Goal: Transaction & Acquisition: Book appointment/travel/reservation

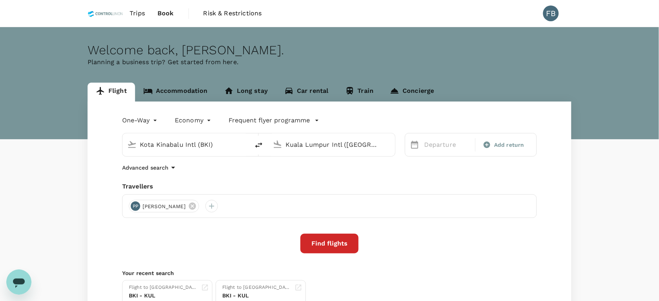
click at [186, 84] on link "Accommodation" at bounding box center [175, 92] width 81 height 19
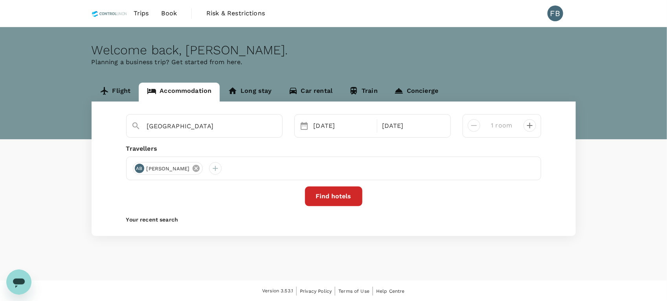
click at [200, 166] on icon at bounding box center [196, 168] width 7 height 7
click at [135, 166] on div at bounding box center [139, 168] width 13 height 13
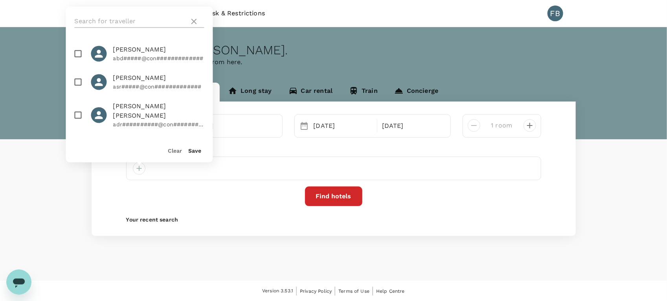
click at [125, 18] on input "text" at bounding box center [131, 21] width 112 height 13
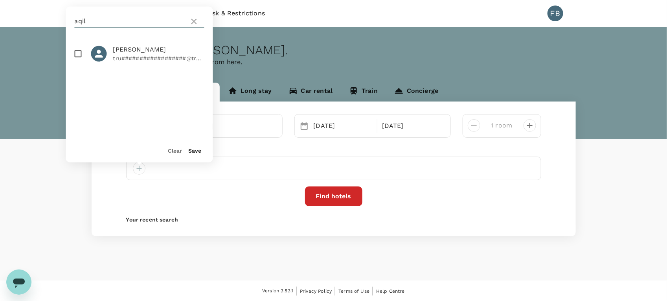
type input "aqil"
click at [77, 51] on input "checkbox" at bounding box center [78, 54] width 17 height 17
checkbox input "true"
click at [195, 146] on div "Save" at bounding box center [191, 148] width 19 height 16
click at [195, 149] on button "Save" at bounding box center [195, 151] width 13 height 6
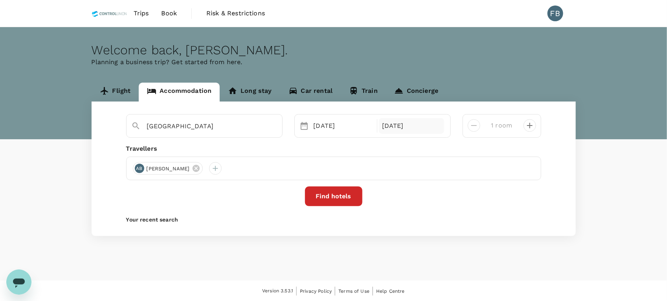
click at [396, 125] on div "[DATE]" at bounding box center [411, 126] width 65 height 16
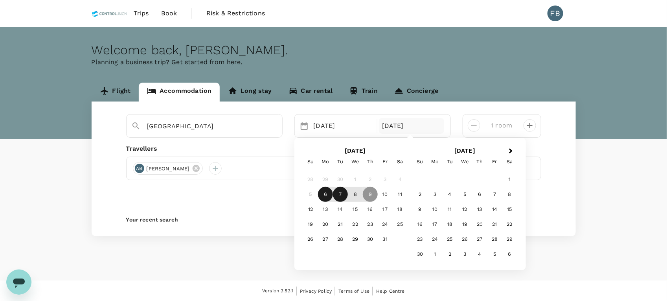
click at [338, 195] on div "7" at bounding box center [340, 194] width 15 height 15
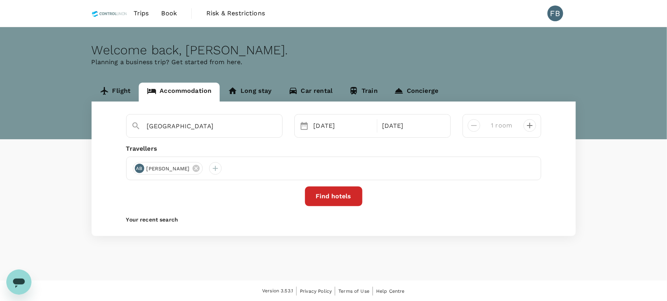
click at [338, 195] on button "Find hotels" at bounding box center [333, 196] width 57 height 20
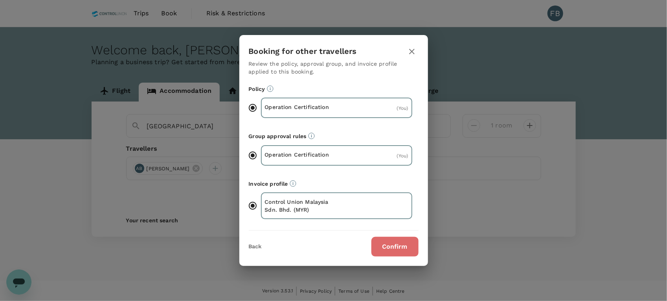
click at [384, 237] on button "Confirm" at bounding box center [394, 247] width 47 height 20
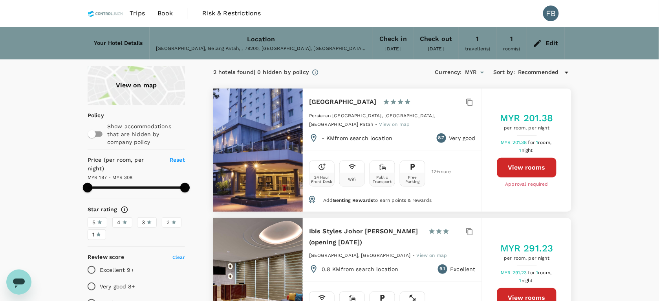
click at [537, 158] on button "View rooms" at bounding box center [526, 168] width 59 height 20
type input "308.01"
click at [544, 50] on div "Edit" at bounding box center [546, 43] width 38 height 28
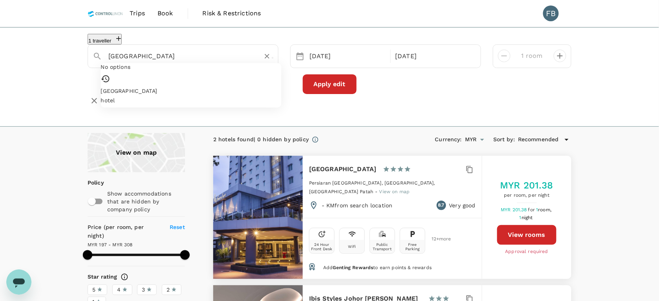
click at [200, 62] on input "Amansari Hotel Nusajaya" at bounding box center [179, 56] width 143 height 12
click at [195, 79] on div "M+ Boutique Hotel M+ Boutique Hotel" at bounding box center [187, 69] width 154 height 19
type input "M+ Boutique Hotel"
click at [330, 93] on button "Apply edit" at bounding box center [330, 84] width 54 height 20
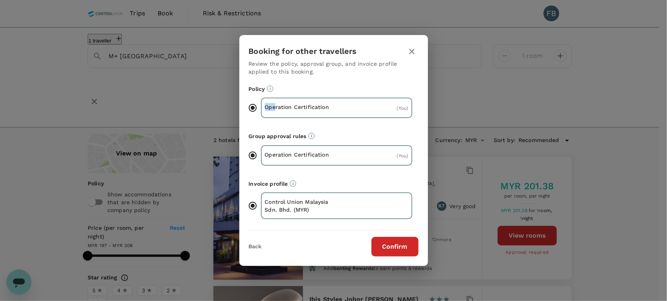
click at [403, 240] on button "Confirm" at bounding box center [394, 247] width 47 height 20
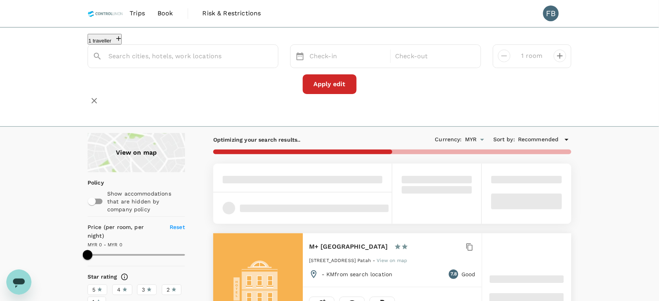
type input "M+ Boutique Hotel"
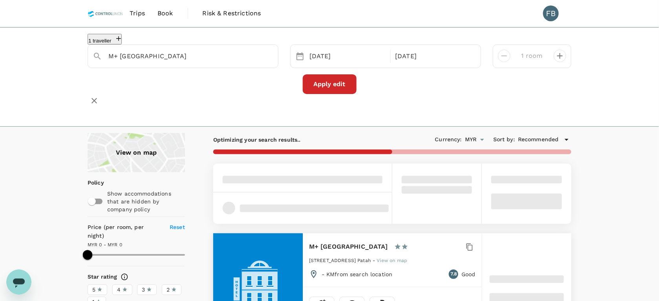
type input "228"
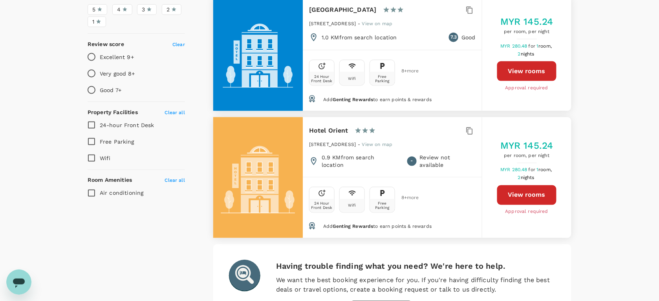
scroll to position [295, 0]
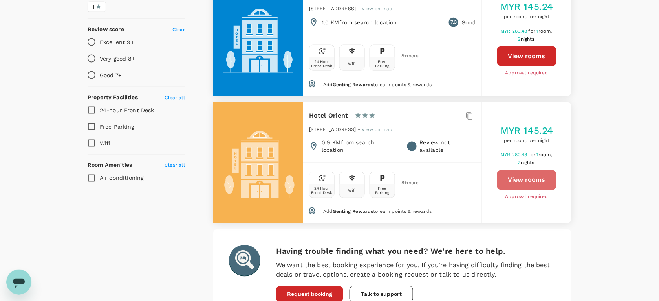
click at [508, 182] on button "View rooms" at bounding box center [526, 180] width 59 height 20
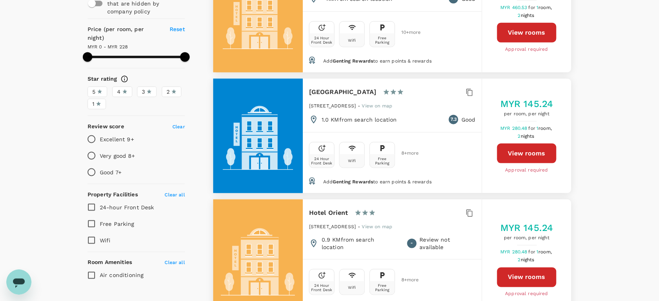
scroll to position [122, 0]
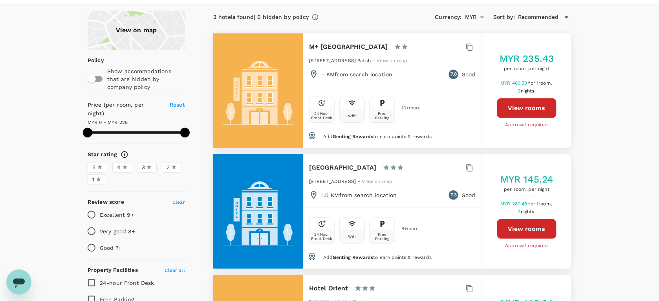
click at [531, 109] on button "View rooms" at bounding box center [526, 108] width 59 height 20
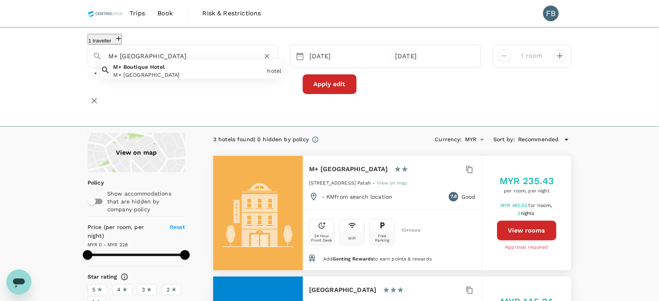
click at [179, 60] on input "M+ Boutique Hotel" at bounding box center [179, 56] width 143 height 12
paste input "D Eleganc"
click at [179, 77] on div "D Elegance Hotel D Elegance Hotel" at bounding box center [187, 69] width 154 height 19
type input "D Elegance Hotel"
click at [333, 87] on button "Apply edit" at bounding box center [330, 84] width 54 height 20
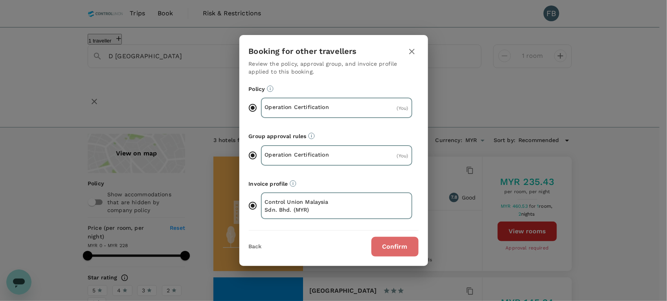
click at [384, 241] on button "Confirm" at bounding box center [394, 247] width 47 height 20
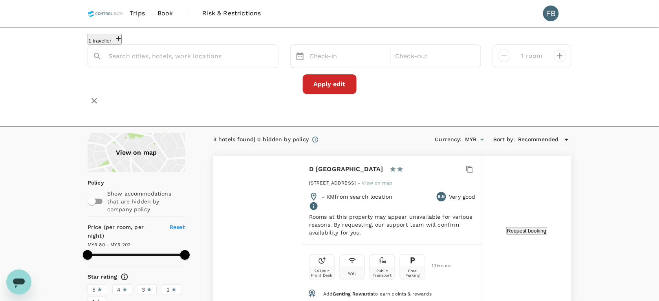
type input "D Elegance Hotel"
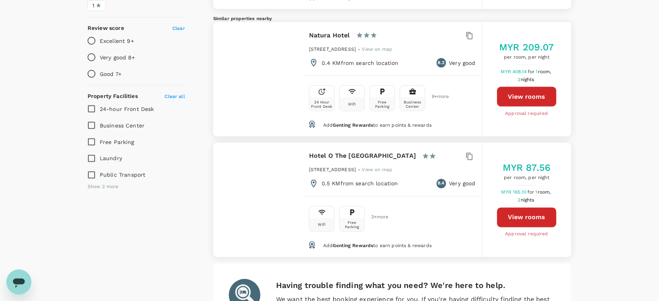
scroll to position [295, 0]
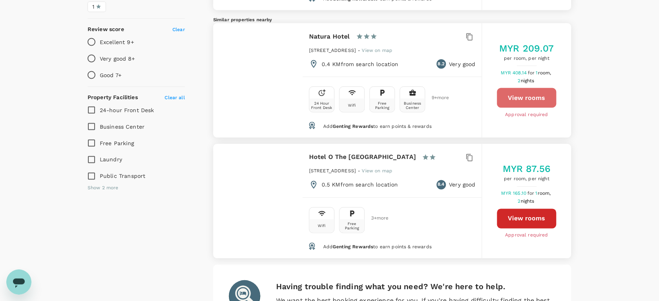
click at [529, 108] on button "View rooms" at bounding box center [526, 98] width 59 height 20
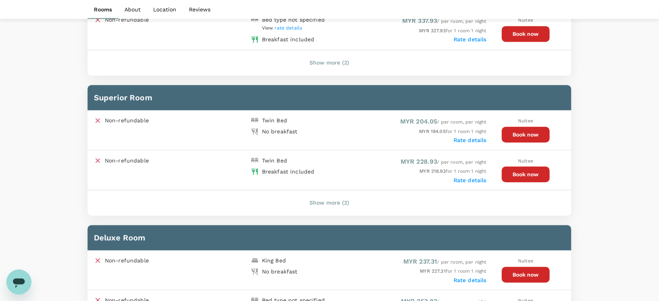
scroll to position [488, 0]
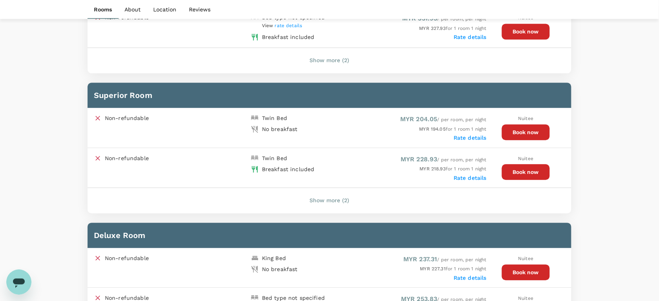
click at [343, 200] on button "Show more (2)" at bounding box center [330, 200] width 62 height 19
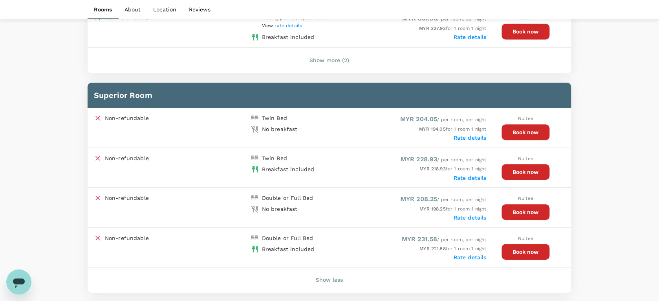
click at [504, 168] on button "Book now" at bounding box center [526, 172] width 48 height 16
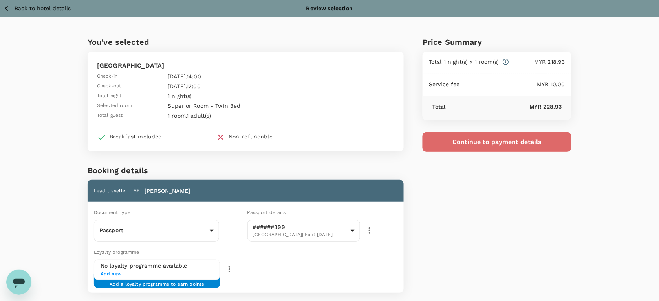
click at [474, 147] on button "Continue to payment details" at bounding box center [497, 142] width 149 height 20
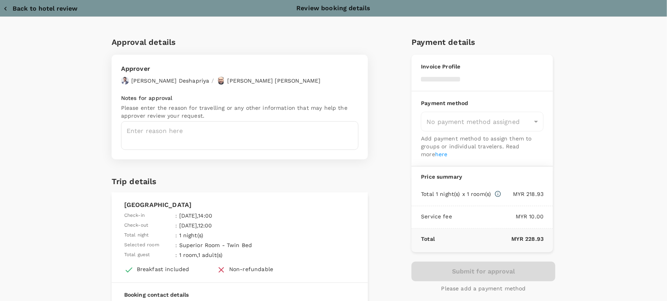
type input "9e254831-a140-43d4-90d9-f4bdc71b84d3"
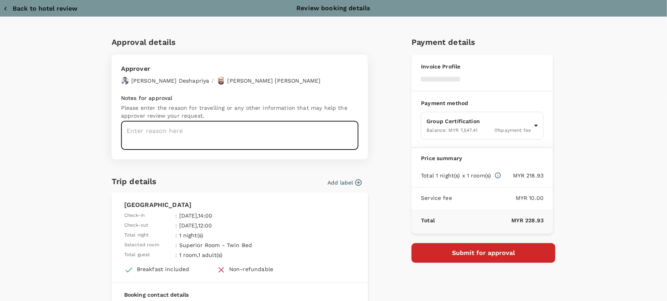
click at [226, 136] on textarea at bounding box center [239, 135] width 237 height 29
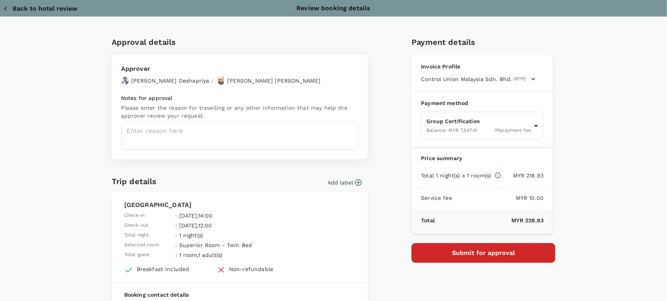
click at [226, 136] on textarea at bounding box center [239, 135] width 237 height 29
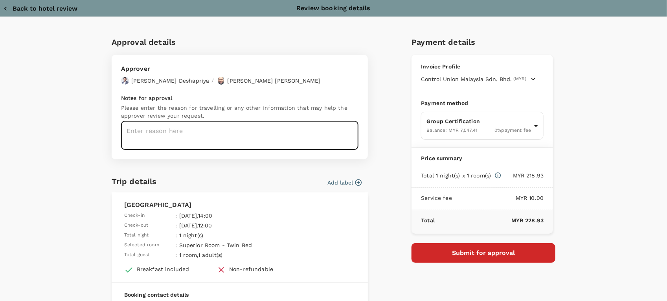
paste textarea "Dear Hariz/Chathuranga, Kindly assist to review and approve the hotel booking: …"
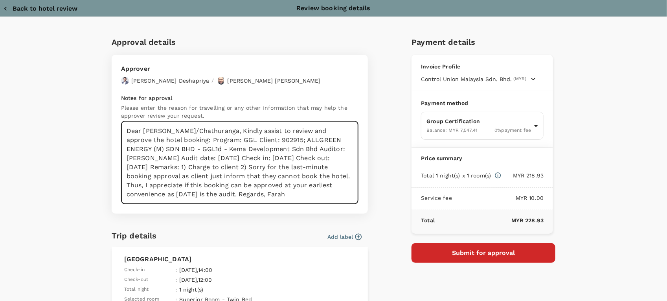
click at [201, 128] on textarea "Dear Hariz/Chathuranga, Kindly assist to review and approve the hotel booking: …" at bounding box center [239, 162] width 237 height 83
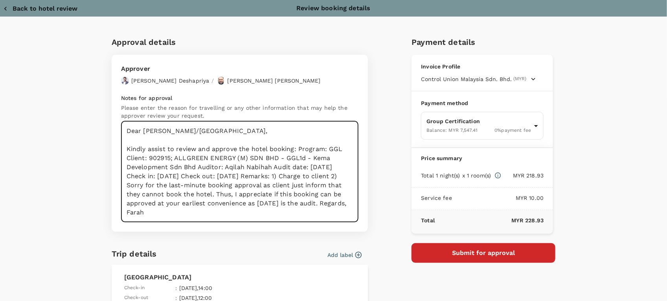
click at [295, 148] on textarea "Dear Hariz/Chathuranga, Kindly assist to review and approve the hotel booking: …" at bounding box center [239, 171] width 237 height 101
click at [168, 156] on textarea "Dear Hariz/Chathuranga, Kindly assist to review and approve the hotel booking: …" at bounding box center [239, 171] width 237 height 101
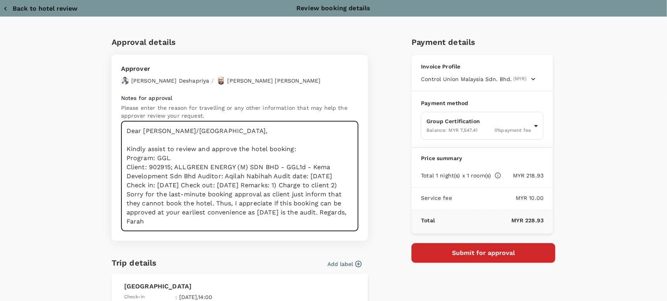
click at [195, 175] on textarea "Dear Hariz/Chathuranga, Kindly assist to review and approve the hotel booking: …" at bounding box center [239, 176] width 237 height 110
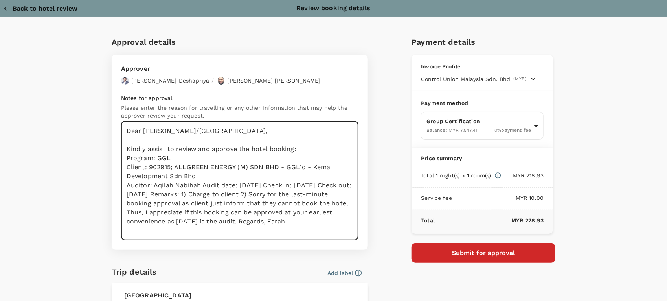
click at [200, 185] on textarea "Dear Hariz/Chathuranga, Kindly assist to review and approve the hotel booking: …" at bounding box center [239, 180] width 237 height 119
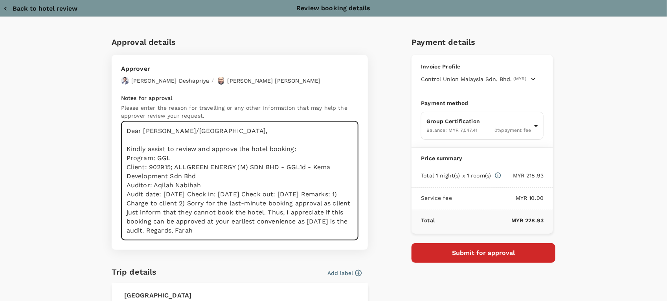
click at [223, 193] on textarea "Dear Hariz/Chathuranga, Kindly assist to review and approve the hotel booking: …" at bounding box center [239, 180] width 237 height 119
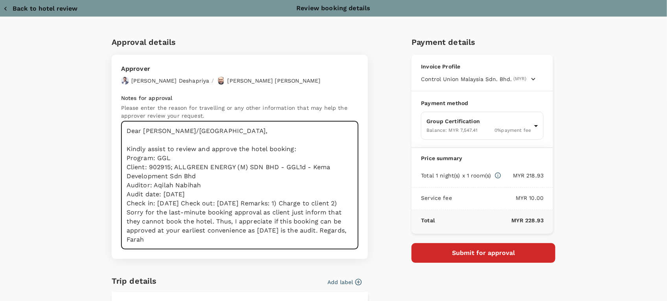
click at [219, 204] on textarea "Dear Hariz/Chathuranga, Kindly assist to review and approve the hotel booking: …" at bounding box center [239, 185] width 237 height 128
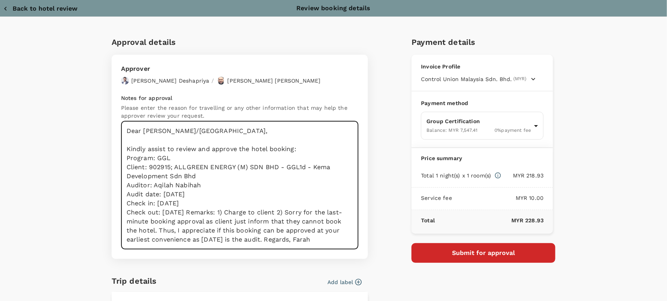
click at [207, 211] on textarea "Dear Hariz/Chathuranga, Kindly assist to review and approve the hotel booking: …" at bounding box center [239, 185] width 237 height 128
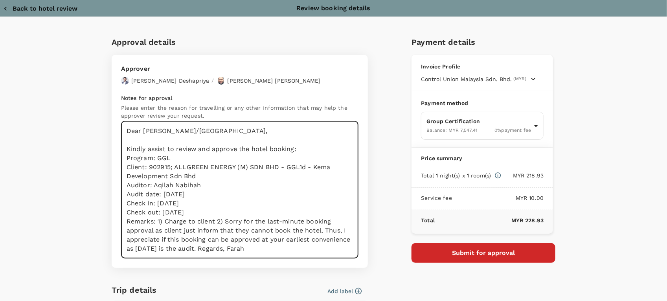
drag, startPoint x: 213, startPoint y: 221, endPoint x: 203, endPoint y: 247, distance: 27.6
click at [203, 247] on textarea "Dear Hariz/Chathuranga, Kindly assist to review and approve the hotel booking: …" at bounding box center [239, 189] width 237 height 137
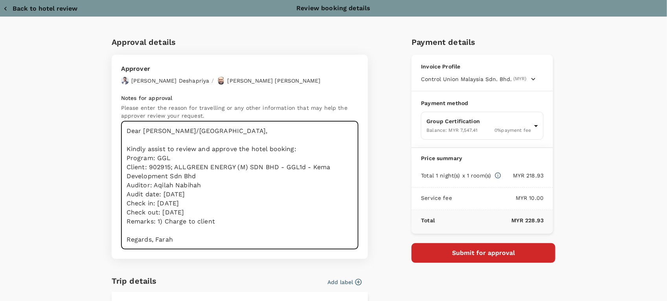
click at [151, 237] on textarea "Dear Hariz/Chathuranga, Kindly assist to review and approve the hotel booking: …" at bounding box center [239, 185] width 237 height 128
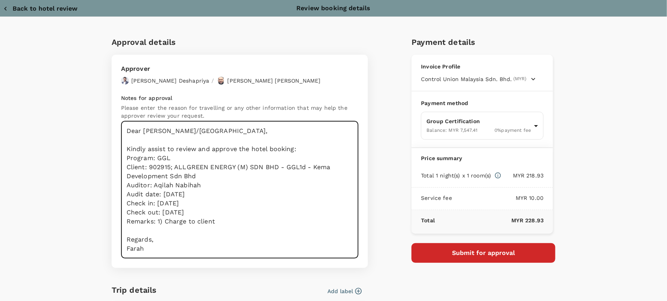
click at [161, 222] on textarea "Dear Hariz/Chathuranga, Kindly assist to review and approve the hotel booking: …" at bounding box center [239, 189] width 237 height 137
click at [317, 150] on textarea "Dear Hariz/Chathuranga, Kindly assist to review and approve the hotel booking: …" at bounding box center [239, 189] width 237 height 137
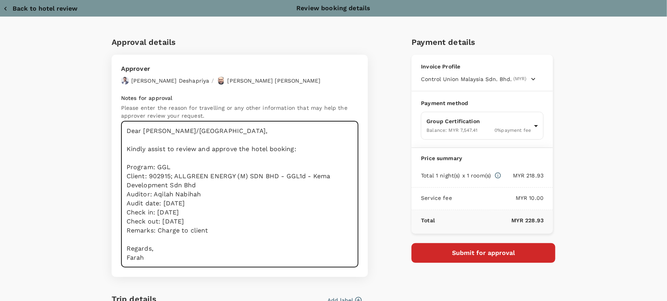
drag, startPoint x: 145, startPoint y: 173, endPoint x: 194, endPoint y: 185, distance: 49.7
click at [194, 185] on textarea "Dear Hariz/Chathuranga, Kindly assist to review and approve the hotel booking: …" at bounding box center [239, 194] width 237 height 146
paste textarea "897209 SANYU ECO RESOURCES"
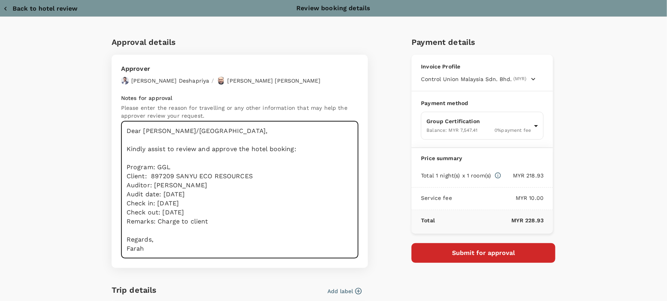
click at [169, 175] on textarea "Dear Hariz/Chathuranga, Kindly assist to review and approve the hotel booking: …" at bounding box center [239, 189] width 237 height 137
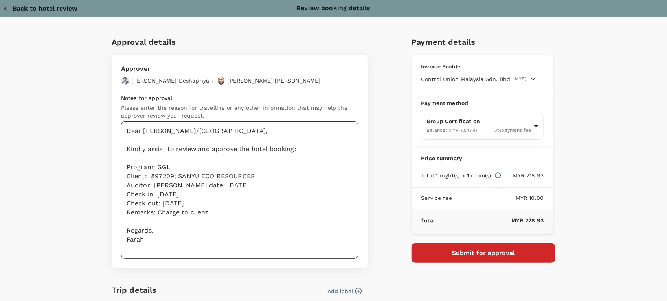
click at [162, 193] on textarea "Dear Hariz/Chathuranga, Kindly assist to review and approve the hotel booking: …" at bounding box center [239, 189] width 237 height 137
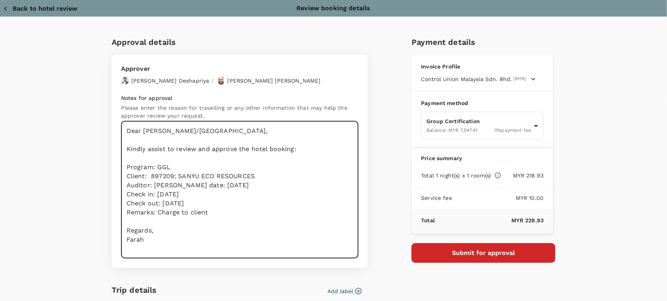
drag, startPoint x: 202, startPoint y: 192, endPoint x: 160, endPoint y: 190, distance: 42.5
click at [160, 190] on textarea "Dear Hariz/Chathuranga, Kindly assist to review and approve the hotel booking: …" at bounding box center [239, 189] width 237 height 137
click at [220, 217] on textarea "Dear Hariz/Chathuranga, Kindly assist to review and approve the hotel booking: …" at bounding box center [239, 189] width 237 height 137
drag, startPoint x: 154, startPoint y: 201, endPoint x: 198, endPoint y: 201, distance: 44.4
click at [198, 201] on textarea "Dear Hariz/Chathuranga, Kindly assist to review and approve the hotel booking: …" at bounding box center [239, 189] width 237 height 137
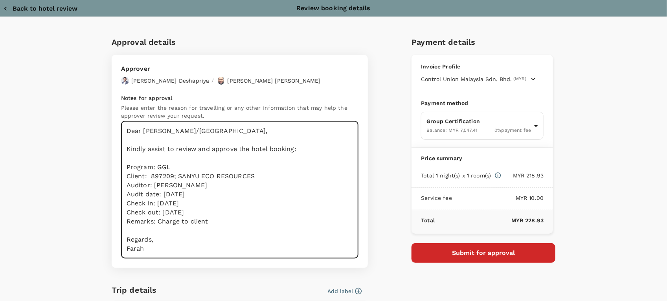
drag, startPoint x: 187, startPoint y: 213, endPoint x: 158, endPoint y: 209, distance: 29.2
click at [158, 209] on textarea "Dear Hariz/Chathuranga, Kindly assist to review and approve the hotel booking: …" at bounding box center [239, 189] width 237 height 137
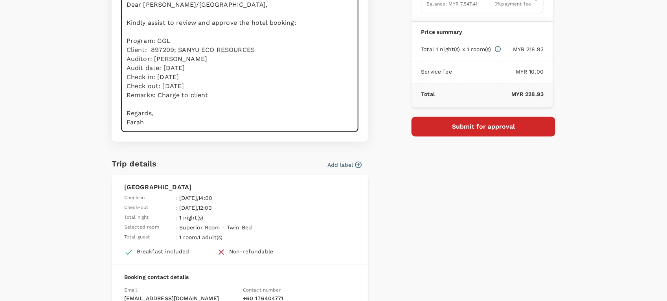
scroll to position [98, 0]
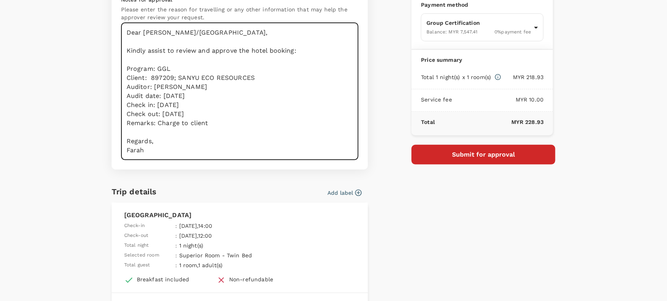
click at [160, 112] on textarea "Dear Hariz/Chathuranga, Kindly assist to review and approve the hotel booking: …" at bounding box center [239, 91] width 237 height 137
drag, startPoint x: 148, startPoint y: 150, endPoint x: 124, endPoint y: 32, distance: 120.2
click at [124, 32] on textarea "Dear Hariz/Chathuranga, Kindly assist to review and approve the hotel booking: …" at bounding box center [239, 91] width 237 height 137
click at [299, 123] on textarea "Dear Hariz/Chathuranga, Kindly assist to review and approve the hotel booking: …" at bounding box center [239, 91] width 237 height 137
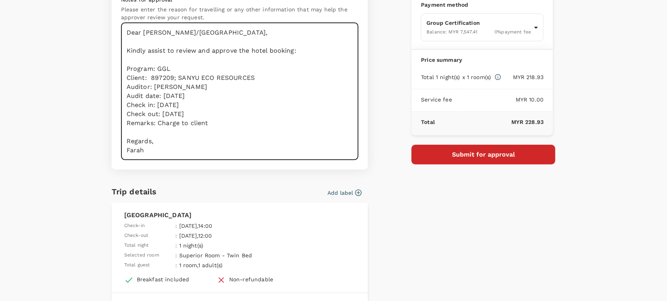
type textarea "Dear Hariz/Chathuranga, Kindly assist to review and approve the hotel booking: …"
click at [439, 160] on button "Submit for approval" at bounding box center [483, 155] width 144 height 20
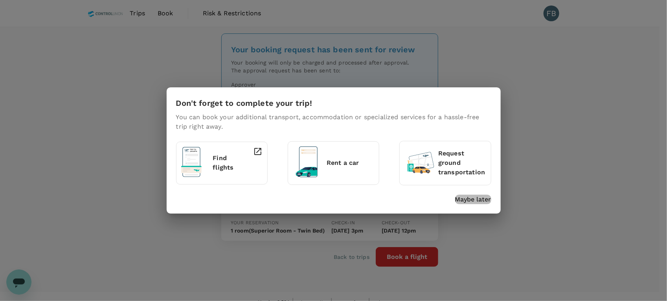
click at [460, 202] on p "Maybe later" at bounding box center [473, 199] width 36 height 9
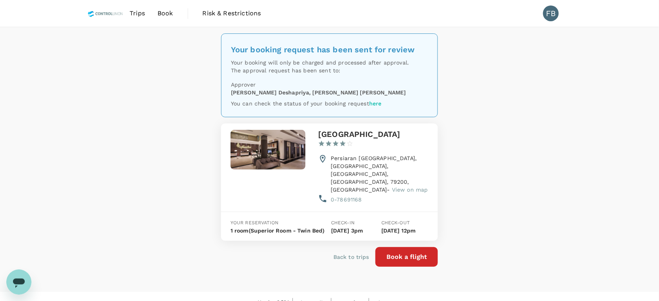
click at [156, 14] on link "Book" at bounding box center [165, 13] width 28 height 27
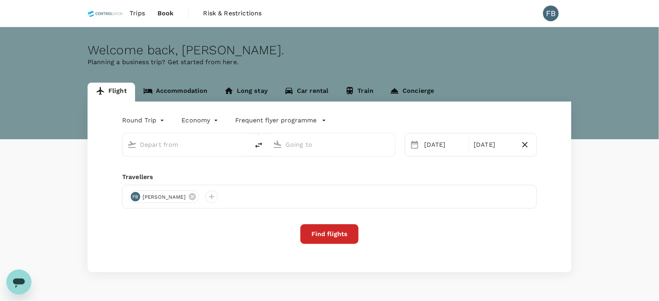
type input "oneway"
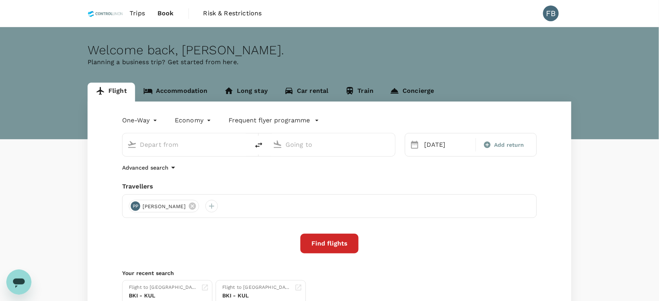
type input "Kota Kinabalu Intl (BKI)"
type input "Kuala Lumpur Intl (KUL)"
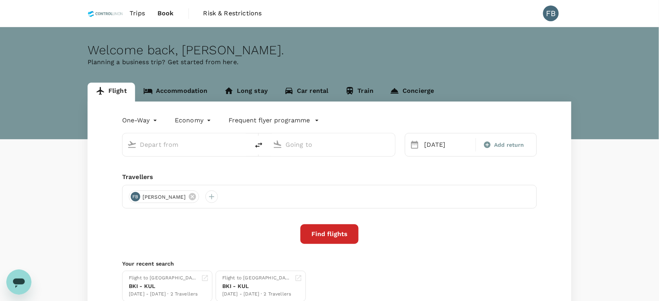
type input "Kota Kinabalu Intl (BKI)"
type input "Kuala Lumpur Intl (KUL)"
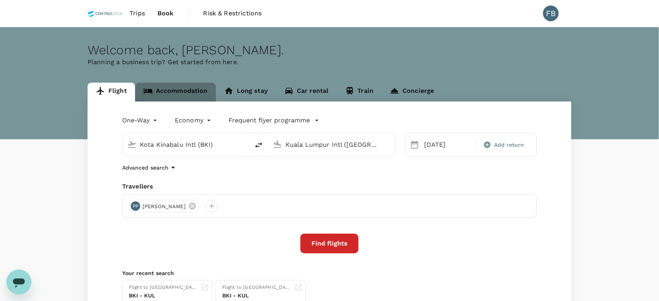
click at [170, 93] on link "Accommodation" at bounding box center [175, 92] width 81 height 19
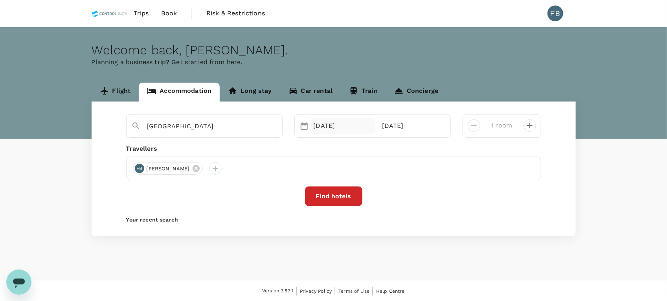
click at [330, 125] on div "06 Oct" at bounding box center [342, 126] width 65 height 16
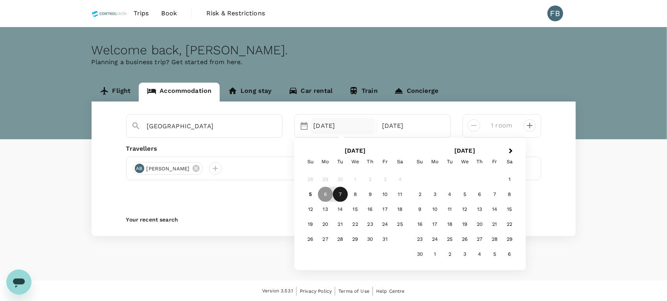
click at [340, 194] on div "7" at bounding box center [340, 194] width 15 height 15
click at [401, 128] on p "Check-out" at bounding box center [411, 125] width 59 height 9
click at [371, 193] on div "9" at bounding box center [370, 194] width 15 height 15
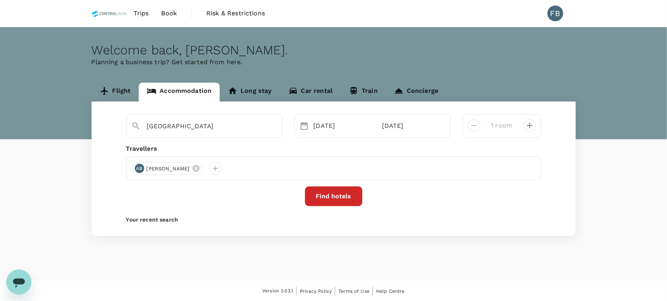
click at [340, 193] on button "Find hotels" at bounding box center [333, 196] width 57 height 20
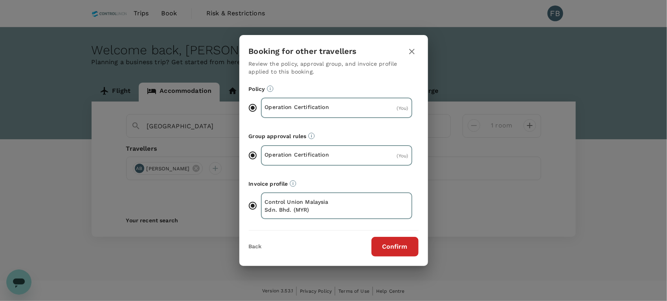
click at [402, 246] on button "Confirm" at bounding box center [394, 247] width 47 height 20
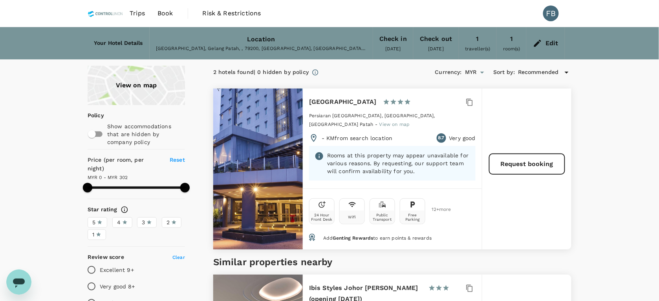
type input "302"
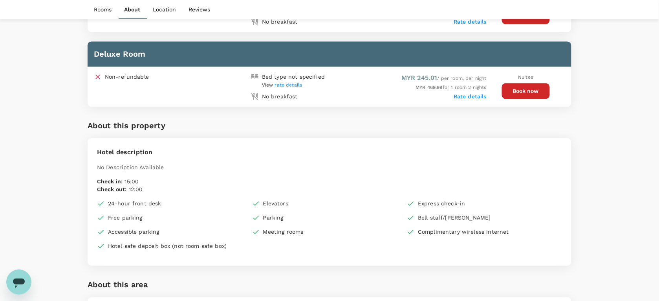
scroll to position [491, 0]
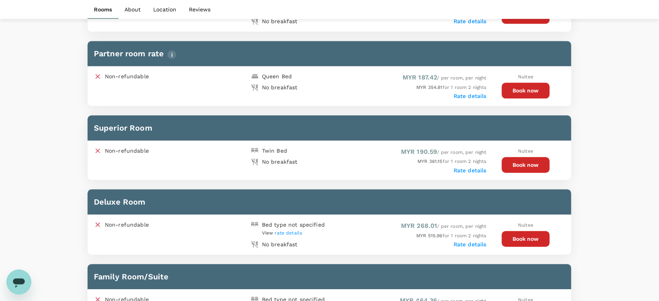
scroll to position [488, 0]
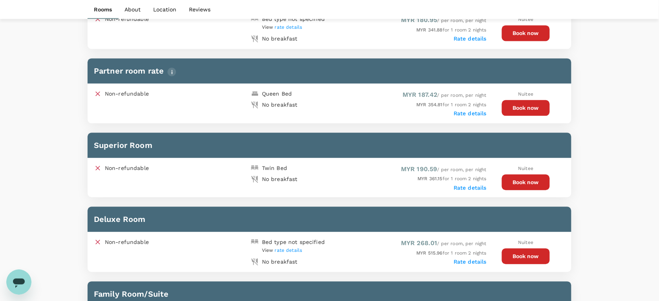
click at [520, 179] on button "Book now" at bounding box center [526, 182] width 48 height 16
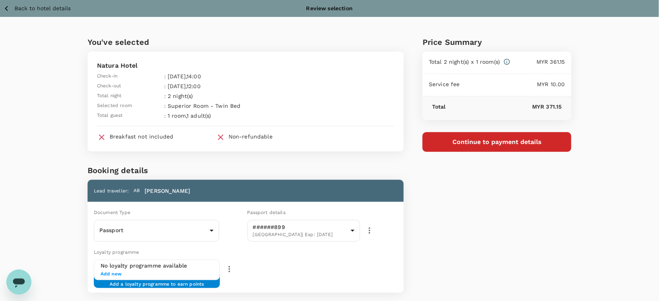
click at [465, 142] on button "Continue to payment details" at bounding box center [497, 142] width 149 height 20
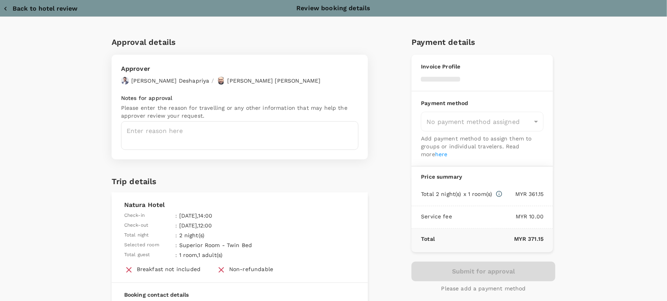
type input "9e254831-a140-43d4-90d9-f4bdc71b84d3"
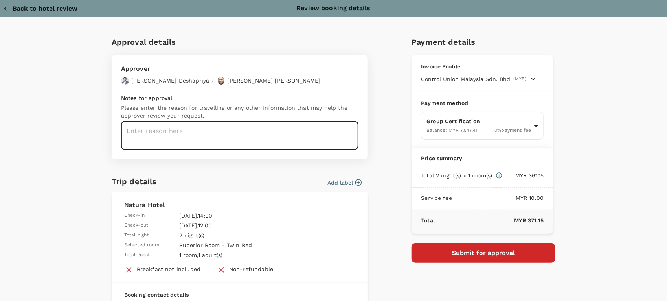
click at [246, 130] on textarea at bounding box center [239, 135] width 237 height 29
paste textarea "D Elegance Hotel"
type textarea "D Elegance Hotel"
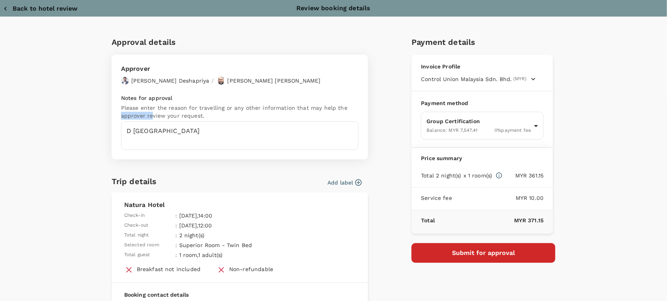
drag, startPoint x: 147, startPoint y: 117, endPoint x: 97, endPoint y: 119, distance: 50.4
click at [97, 119] on div "Approval details Approver Chathuranga Iroshan Deshapriya / Muhammad Hariz Bin A…" at bounding box center [334, 219] width 484 height 367
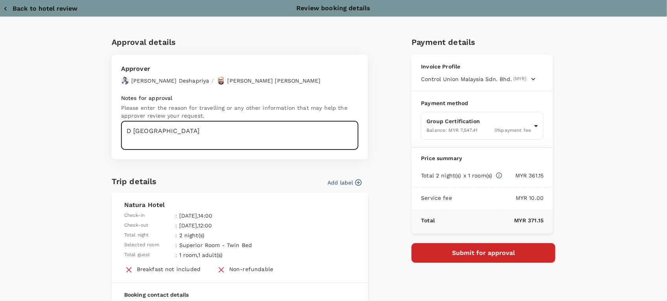
drag, startPoint x: 97, startPoint y: 119, endPoint x: 84, endPoint y: 132, distance: 18.1
click at [84, 132] on div "Approval details Approver Chathuranga Iroshan Deshapriya / Muhammad Hariz Bin A…" at bounding box center [333, 219] width 503 height 367
click at [171, 134] on textarea at bounding box center [239, 135] width 237 height 29
paste textarea "Dear Hariz/Chathuranga, Kindly assist to review and approve the hotel booking: …"
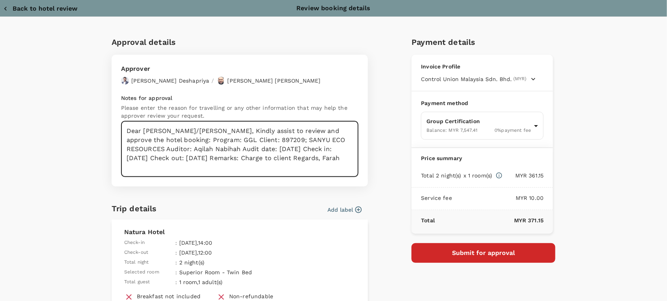
click at [202, 130] on textarea "Dear Hariz/Chathuranga, Kindly assist to review and approve the hotel booking: …" at bounding box center [239, 149] width 237 height 56
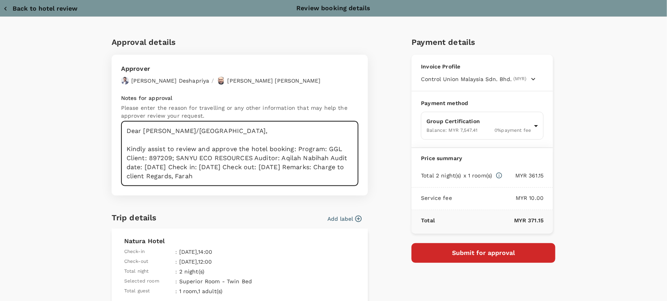
click at [294, 149] on textarea "Dear Hariz/Chathuranga, Kindly assist to review and approve the hotel booking: …" at bounding box center [239, 153] width 237 height 65
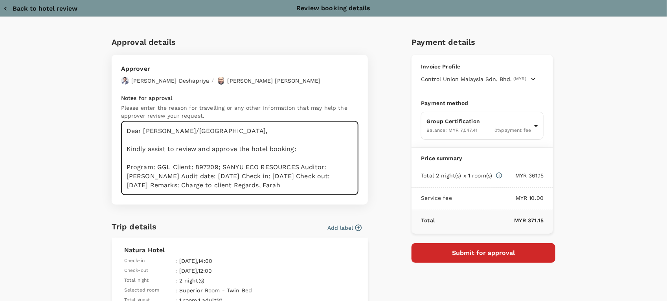
click at [167, 167] on textarea "Dear Hariz/Chathuranga, Kindly assist to review and approve the hotel booking: …" at bounding box center [239, 158] width 237 height 74
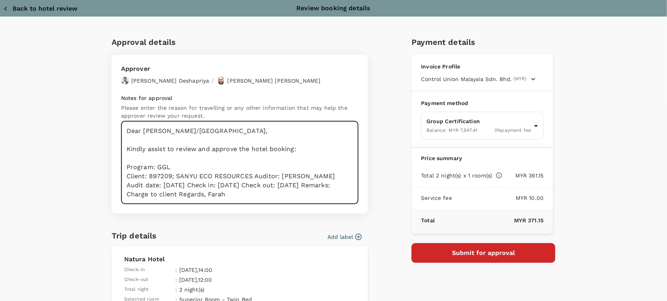
click at [251, 176] on textarea "Dear Hariz/Chathuranga, Kindly assist to review and approve the hotel booking: …" at bounding box center [239, 162] width 237 height 83
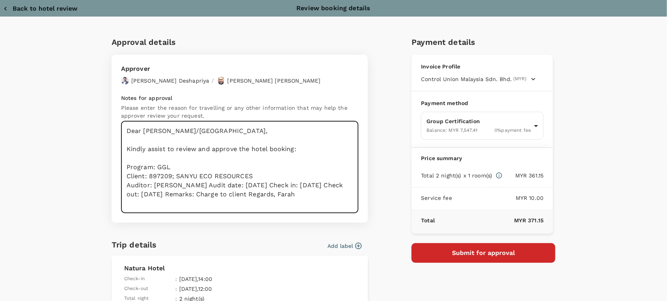
click at [200, 187] on textarea "Dear Hariz/Chathuranga, Kindly assist to review and approve the hotel booking: …" at bounding box center [239, 167] width 237 height 92
click at [209, 192] on textarea "Dear Hariz/Chathuranga, Kindly assist to review and approve the hotel booking: …" at bounding box center [239, 167] width 237 height 92
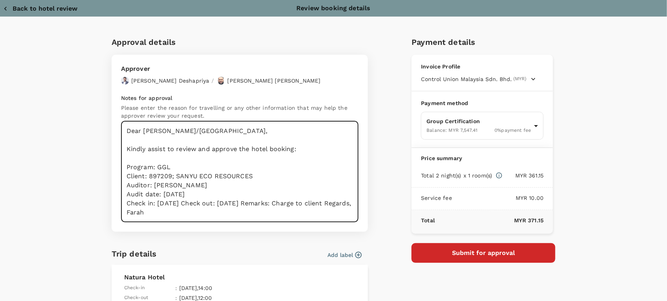
click at [206, 203] on textarea "Dear Hariz/Chathuranga, Kindly assist to review and approve the hotel booking: …" at bounding box center [239, 171] width 237 height 101
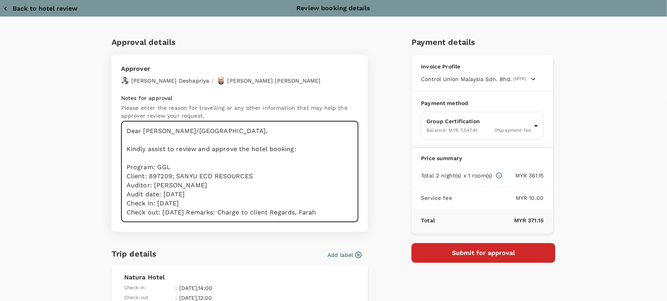
click at [209, 212] on textarea "Dear Hariz/Chathuranga, Kindly assist to review and approve the hotel booking: …" at bounding box center [239, 171] width 237 height 101
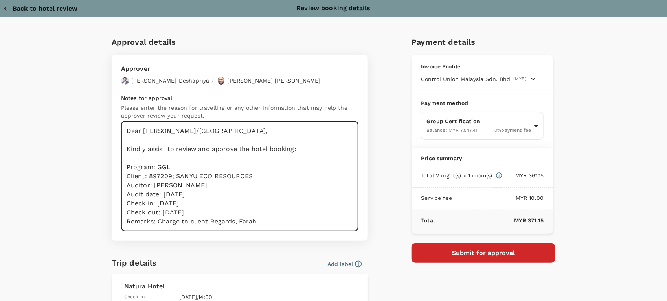
click at [207, 220] on textarea "Dear Hariz/Chathuranga, Kindly assist to review and approve the hotel booking: …" at bounding box center [239, 176] width 237 height 110
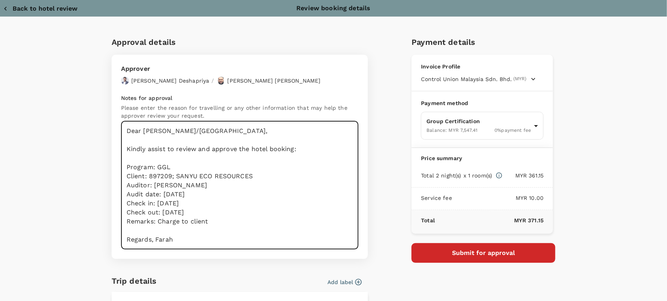
click at [152, 239] on textarea "Dear Hariz/Chathuranga, Kindly assist to review and approve the hotel booking: …" at bounding box center [239, 185] width 237 height 128
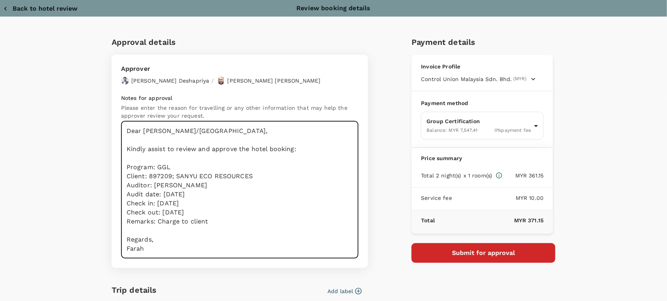
click at [230, 172] on textarea "Dear Hariz/Chathuranga, Kindly assist to review and approve the hotel booking: …" at bounding box center [239, 189] width 237 height 137
drag, startPoint x: 263, startPoint y: 177, endPoint x: 146, endPoint y: 176, distance: 117.5
click at [146, 176] on textarea "Dear Hariz/Chathuranga, Kindly assist to review and approve the hotel booking: …" at bounding box center [239, 189] width 237 height 137
paste textarea "14 Chinghuai Global Trading"
click at [167, 178] on textarea "Dear Hariz/Chathuranga, Kindly assist to review and approve the hotel booking: …" at bounding box center [239, 189] width 237 height 137
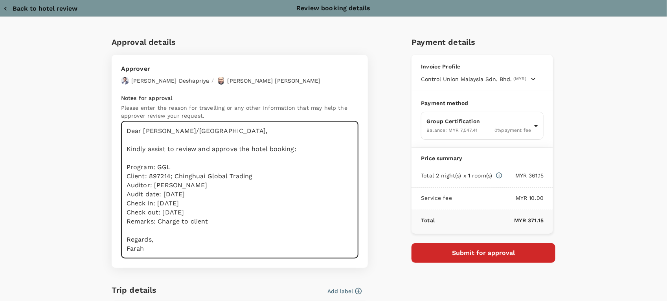
click at [161, 193] on textarea "Dear Hariz/Chathuranga, Kindly assist to review and approve the hotel booking: …" at bounding box center [239, 189] width 237 height 137
click at [160, 193] on textarea "Dear Hariz/Chathuranga, Kindly assist to review and approve the hotel booking: …" at bounding box center [239, 189] width 237 height 137
click at [156, 203] on textarea "Dear Hariz/Chathuranga, Kindly assist to review and approve the hotel booking: …" at bounding box center [239, 189] width 237 height 137
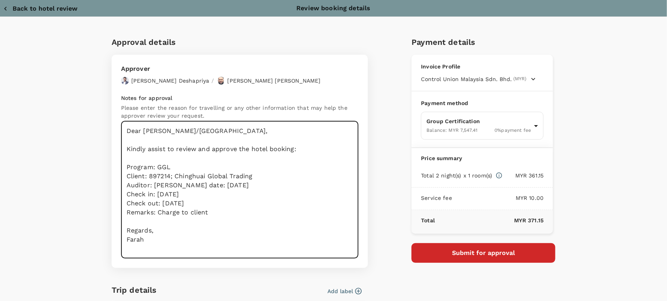
click at [156, 203] on textarea "Dear Hariz/Chathuranga, Kindly assist to review and approve the hotel booking: …" at bounding box center [239, 189] width 237 height 137
click at [160, 211] on textarea "Dear Hariz/Chathuranga, Kindly assist to review and approve the hotel booking: …" at bounding box center [239, 189] width 237 height 137
click at [164, 195] on textarea "Dear Hariz/Chathuranga, Kindly assist to review and approve the hotel booking: …" at bounding box center [239, 189] width 237 height 137
click at [294, 211] on textarea "Dear Hariz/Chathuranga, Kindly assist to review and approve the hotel booking: …" at bounding box center [239, 189] width 237 height 137
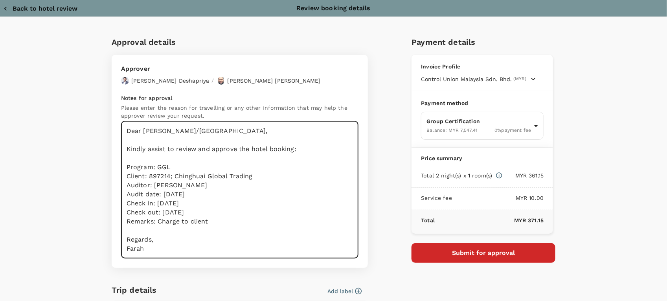
type textarea "Dear Hariz/Chathuranga, Kindly assist to review and approve the hotel booking: …"
click at [432, 253] on button "Submit for approval" at bounding box center [483, 253] width 144 height 20
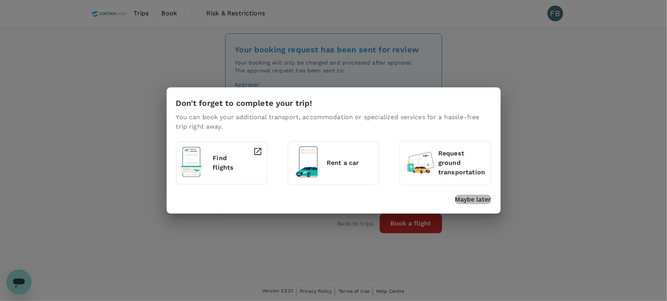
click at [480, 200] on p "Maybe later" at bounding box center [473, 199] width 36 height 9
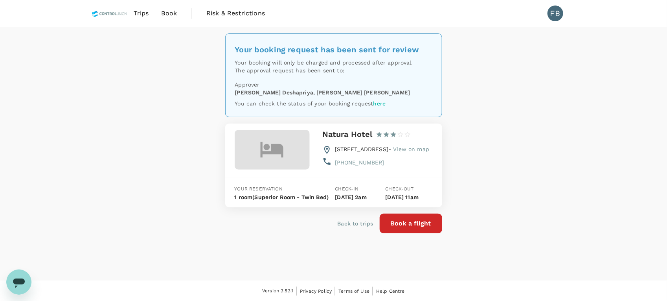
click at [109, 8] on img at bounding box center [110, 13] width 36 height 17
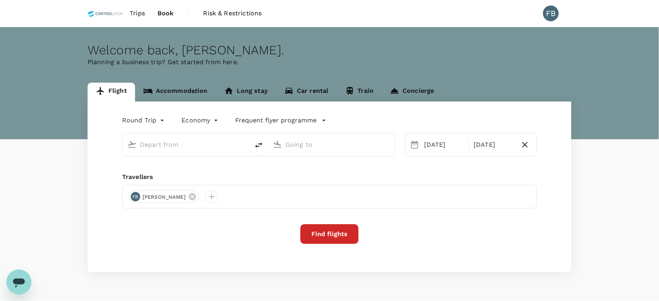
type input "oneway"
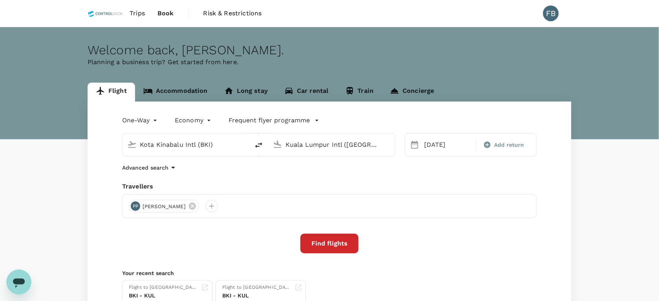
type input "Kota Kinabalu Intl (BKI)"
type input "Kuala Lumpur Intl ([GEOGRAPHIC_DATA])"
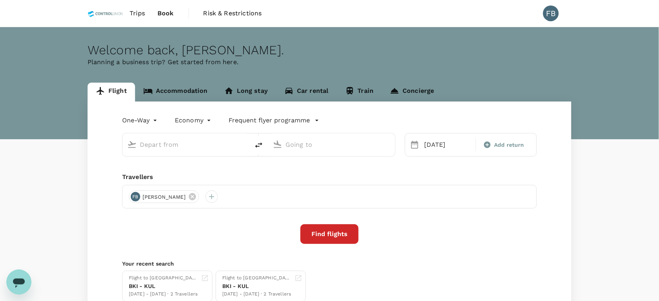
type input "Kota Kinabalu Intl (BKI)"
type input "Kuala Lumpur Intl ([GEOGRAPHIC_DATA])"
